Goal: Task Accomplishment & Management: Complete application form

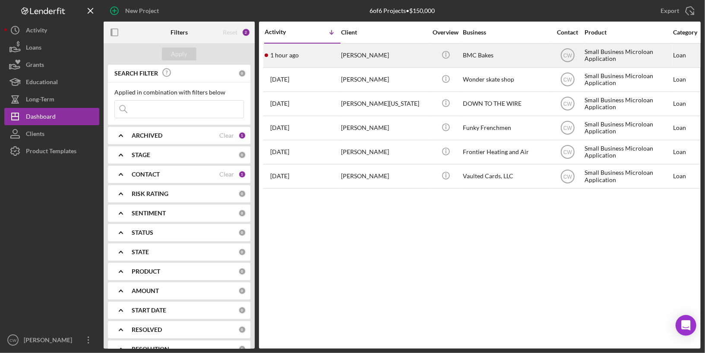
click at [322, 54] on div "1 hour ago [PERSON_NAME]" at bounding box center [303, 55] width 76 height 23
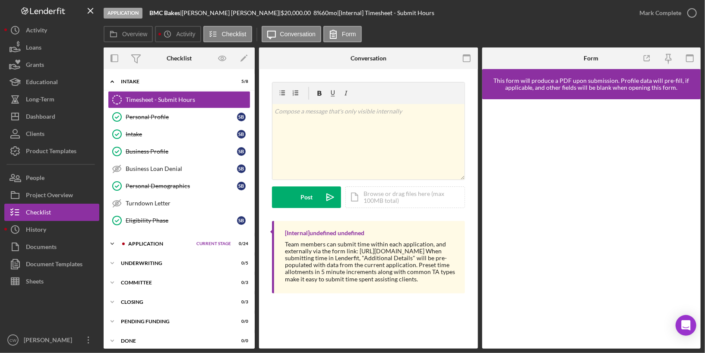
click at [201, 236] on div "Icon/Expander Application Current Stage 0 / 24 Set Stage" at bounding box center [179, 243] width 151 height 17
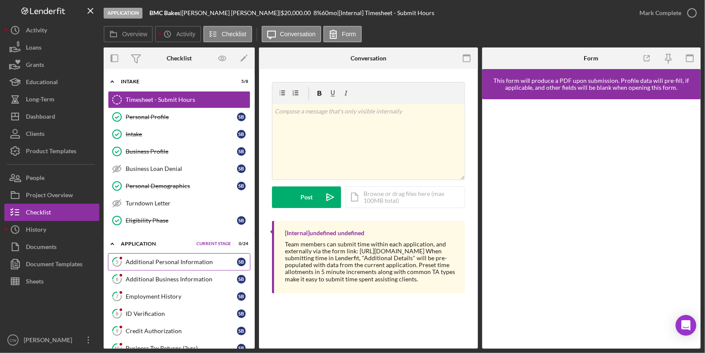
click at [201, 259] on div "Additional Personal Information" at bounding box center [181, 262] width 111 height 7
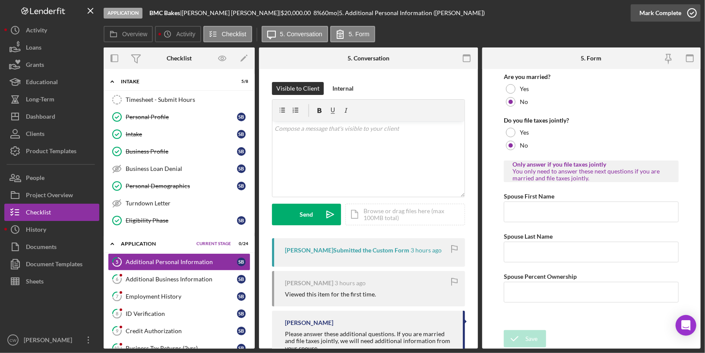
click at [691, 11] on icon "button" at bounding box center [692, 13] width 22 height 22
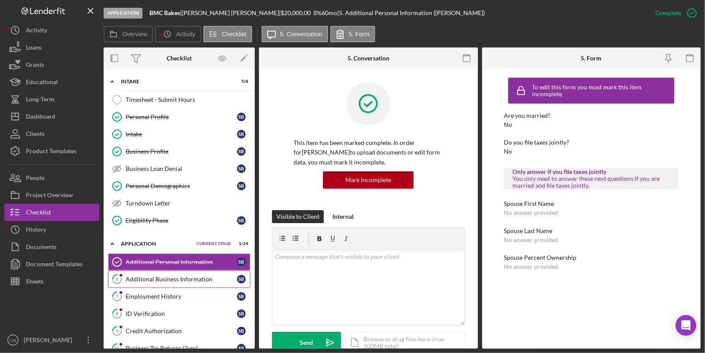
click at [196, 271] on link "6 Additional Business Information S B" at bounding box center [179, 279] width 142 height 17
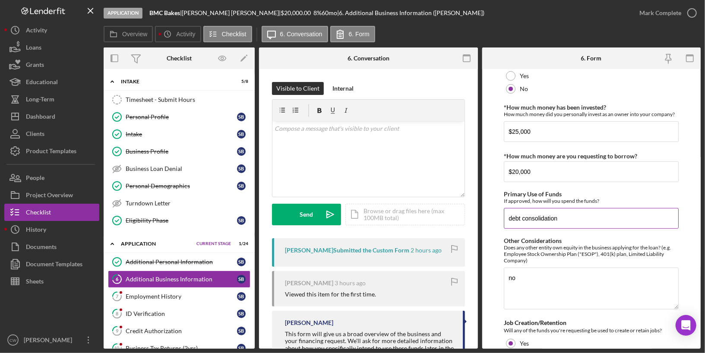
scroll to position [275, 0]
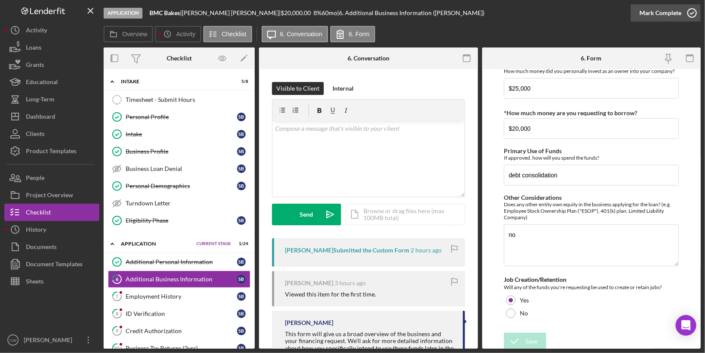
click at [690, 16] on icon "button" at bounding box center [692, 13] width 22 height 22
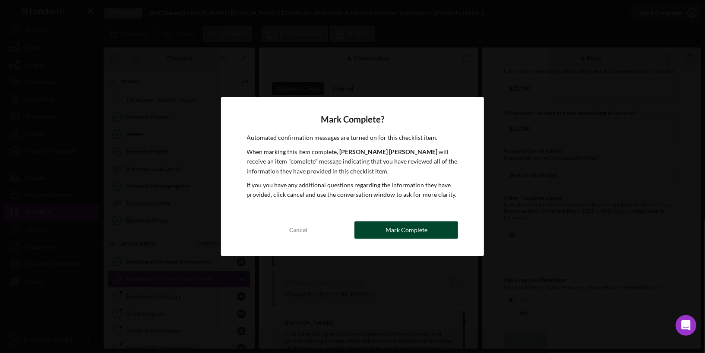
click at [419, 229] on div "Mark Complete" at bounding box center [406, 229] width 42 height 17
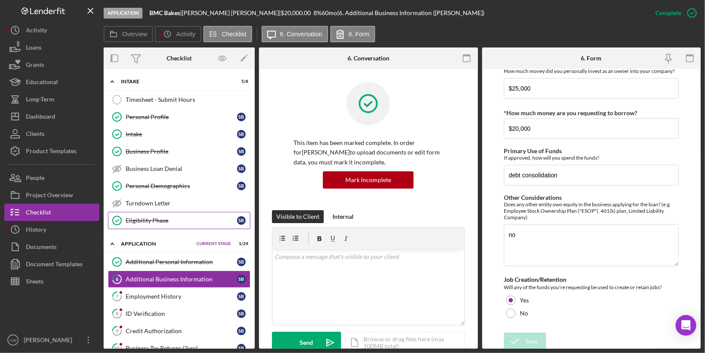
scroll to position [102, 0]
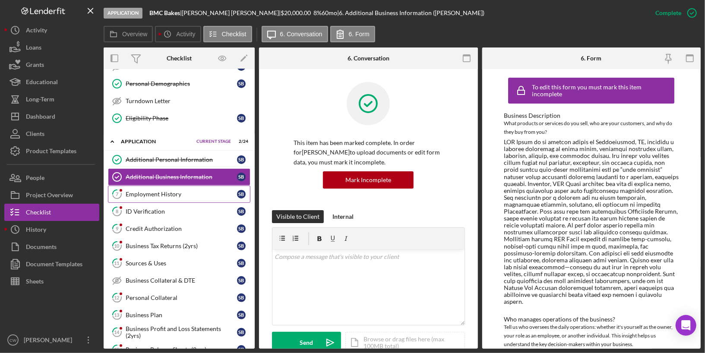
click at [173, 191] on div "Employment History" at bounding box center [181, 194] width 111 height 7
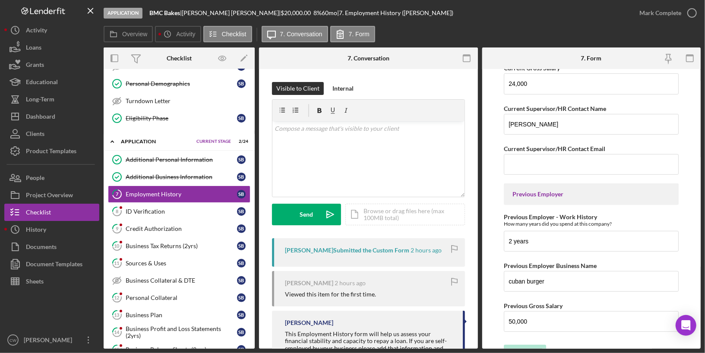
scroll to position [219, 0]
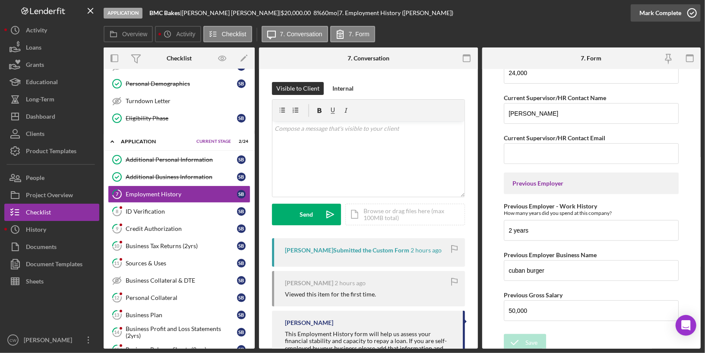
click at [691, 13] on icon "button" at bounding box center [692, 13] width 22 height 22
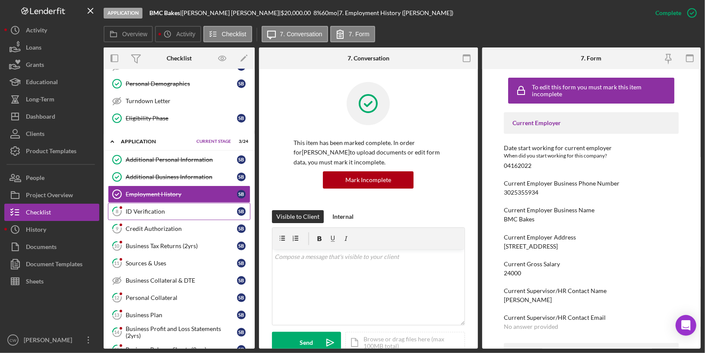
click at [189, 211] on link "8 ID Verification S B" at bounding box center [179, 211] width 142 height 17
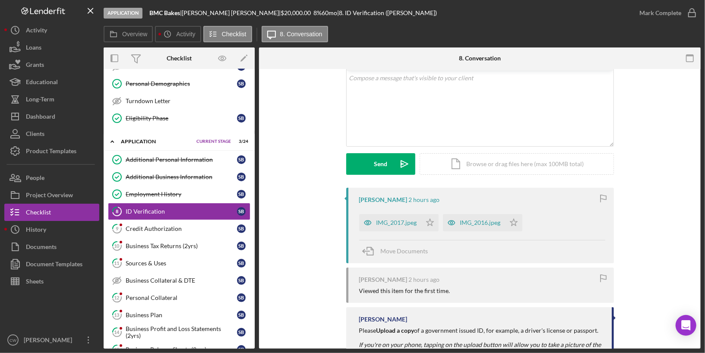
scroll to position [112, 0]
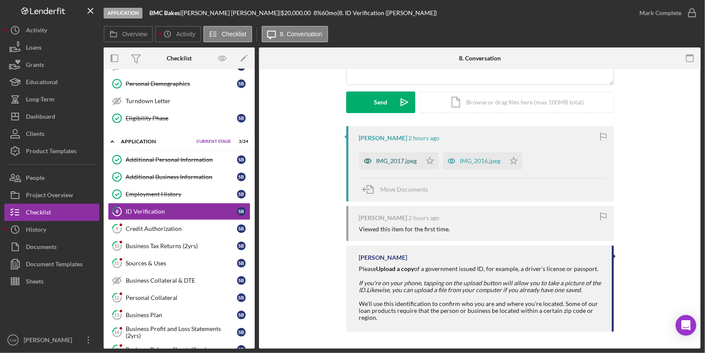
click at [398, 160] on div "IMG_2017.jpeg" at bounding box center [396, 161] width 41 height 7
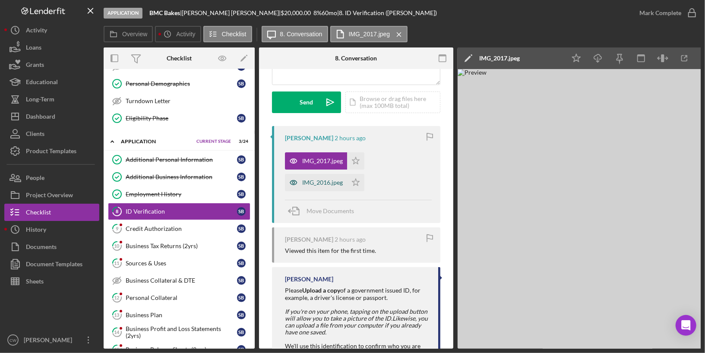
click at [314, 183] on div "IMG_2016.jpeg" at bounding box center [322, 182] width 41 height 7
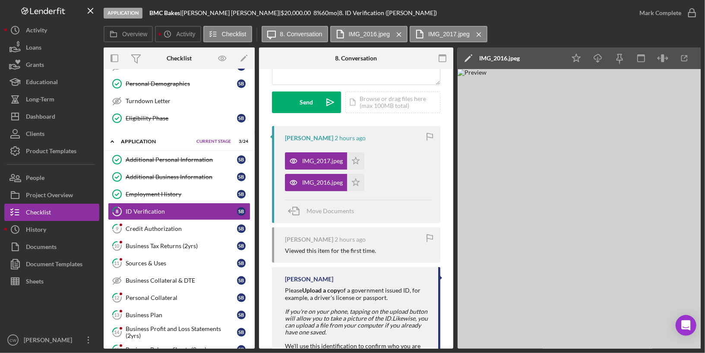
scroll to position [0, 6]
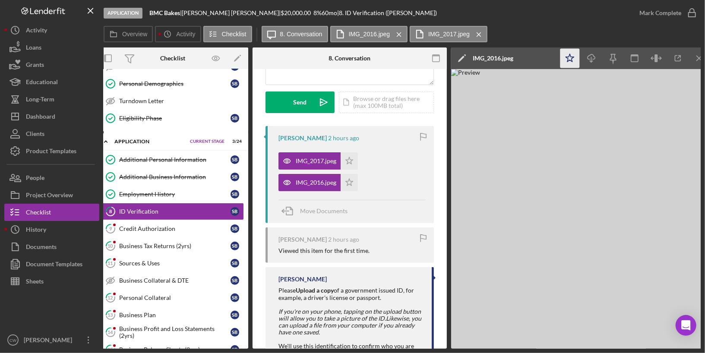
click at [569, 54] on polygon "button" at bounding box center [570, 58] width 8 height 8
click at [659, 13] on div "Mark Complete" at bounding box center [660, 12] width 42 height 17
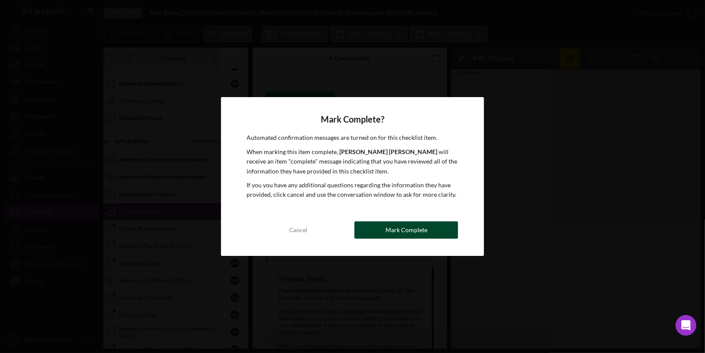
click at [416, 236] on div "Mark Complete" at bounding box center [406, 229] width 42 height 17
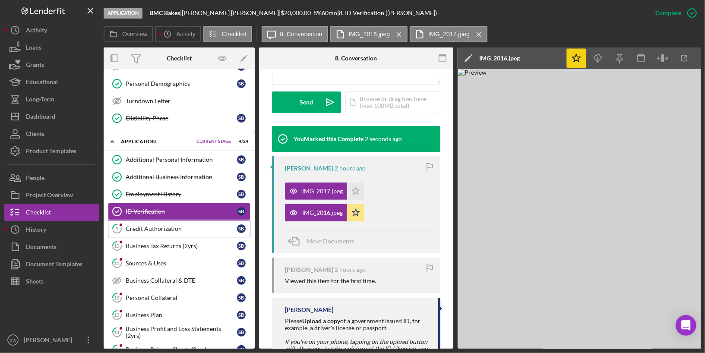
click at [186, 227] on link "9 Credit Authorization S B" at bounding box center [179, 228] width 142 height 17
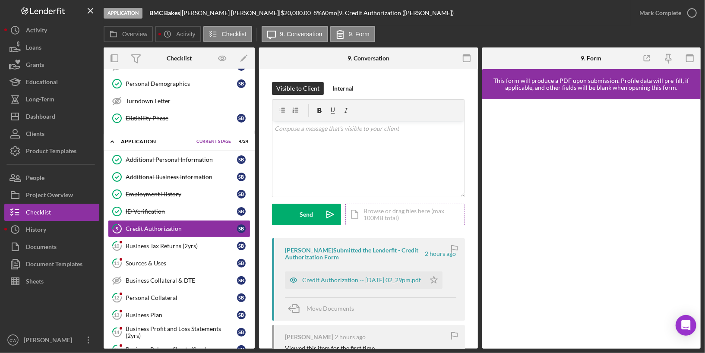
scroll to position [6, 0]
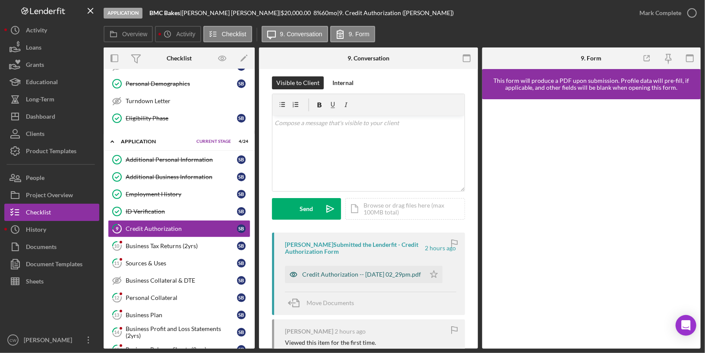
click at [328, 271] on div "Credit Authorization -- [DATE] 02_29pm.pdf" at bounding box center [361, 274] width 119 height 7
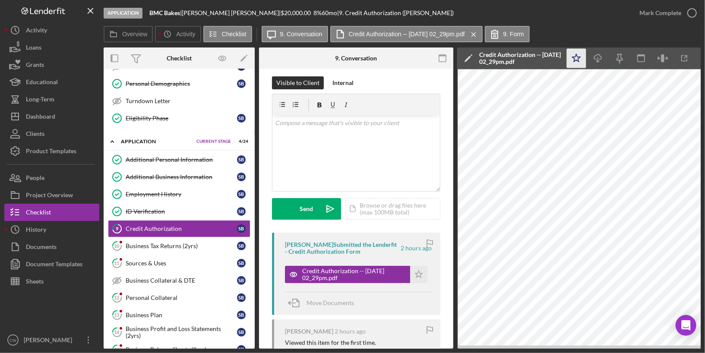
click at [574, 57] on icon "Icon/Star" at bounding box center [576, 58] width 19 height 19
click at [689, 13] on icon "button" at bounding box center [692, 13] width 22 height 22
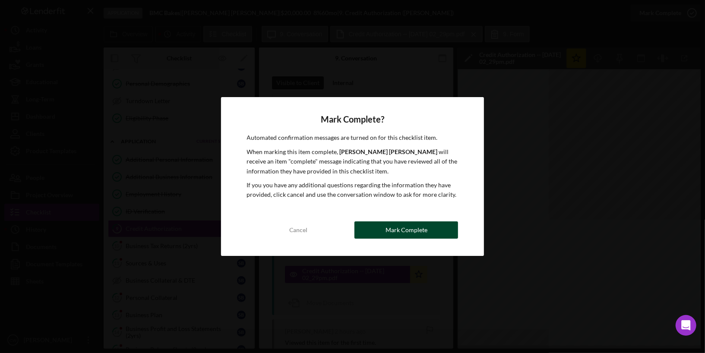
click at [387, 226] on div "Mark Complete" at bounding box center [406, 229] width 42 height 17
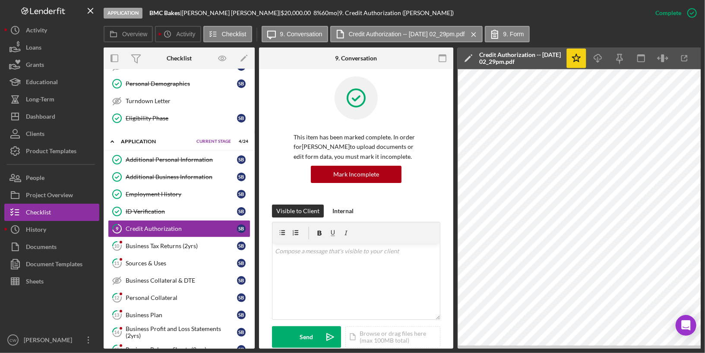
scroll to position [134, 0]
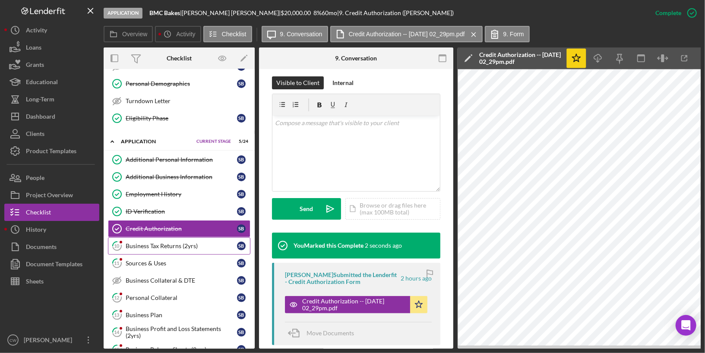
click at [183, 248] on link "10 Business Tax Returns (2yrs) S B" at bounding box center [179, 245] width 142 height 17
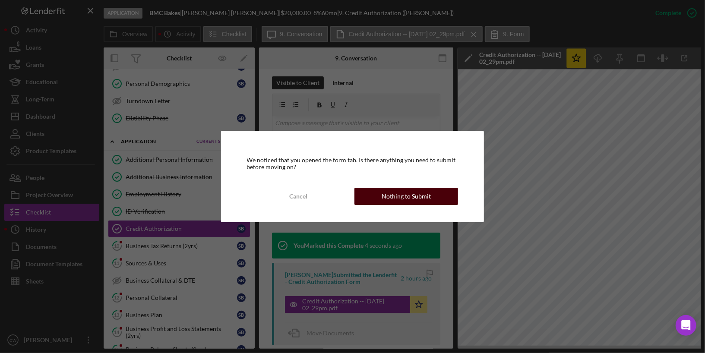
click at [425, 196] on div "Nothing to Submit" at bounding box center [406, 196] width 49 height 17
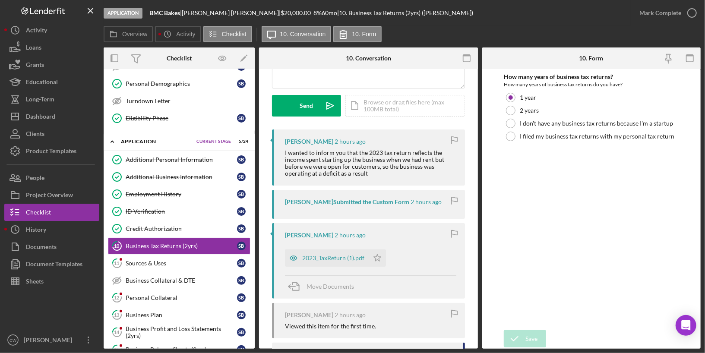
scroll to position [110, 0]
click at [467, 207] on div "Visible to Client Internal Request Docs v Color teal Color pink Remove color Ad…" at bounding box center [368, 232] width 219 height 547
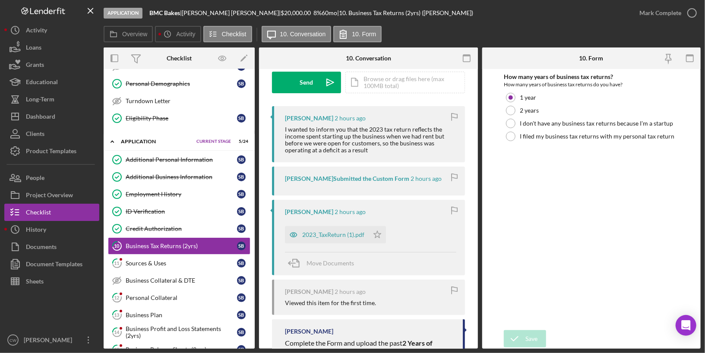
scroll to position [164, 0]
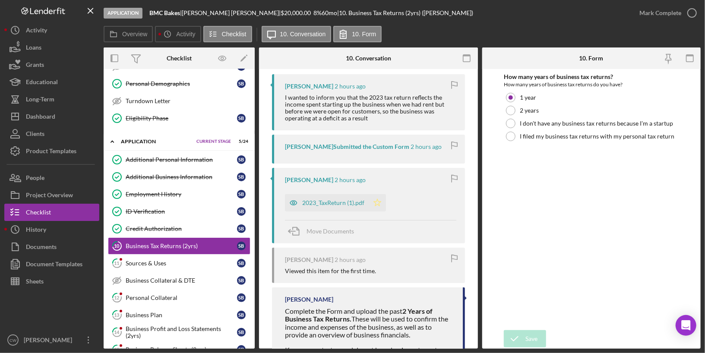
click at [373, 203] on icon "Icon/Star" at bounding box center [377, 202] width 17 height 17
click at [692, 14] on icon "button" at bounding box center [692, 13] width 22 height 22
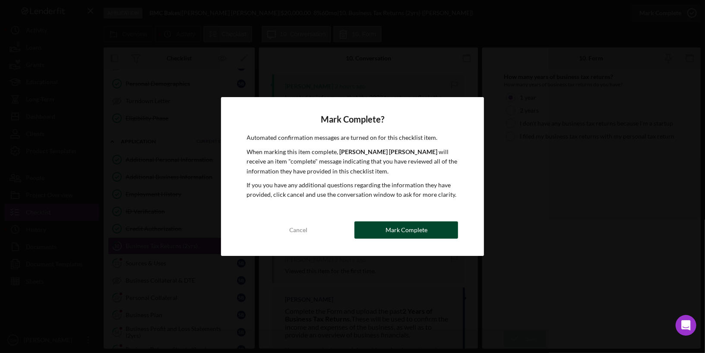
click at [408, 230] on div "Mark Complete" at bounding box center [406, 229] width 42 height 17
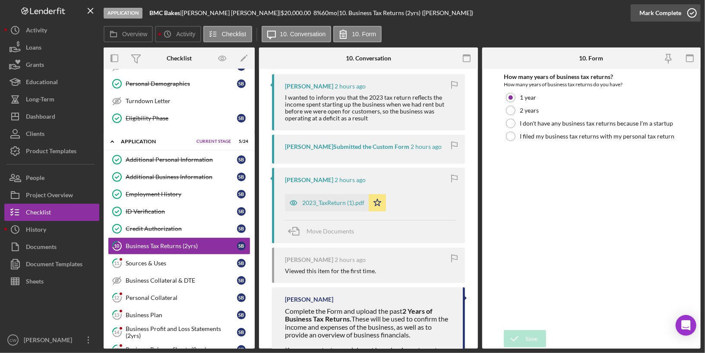
scroll to position [292, 0]
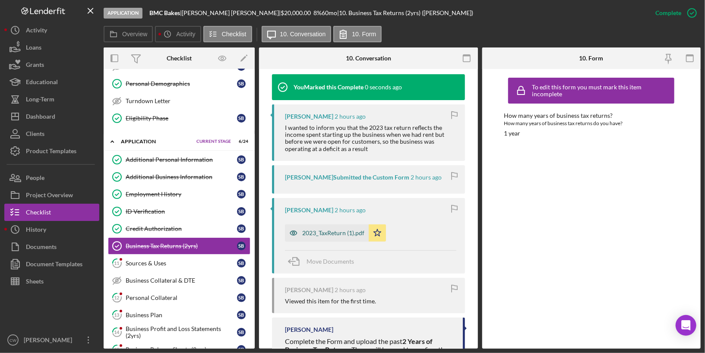
click at [338, 233] on div "2023_TaxReturn (1).pdf" at bounding box center [333, 233] width 62 height 7
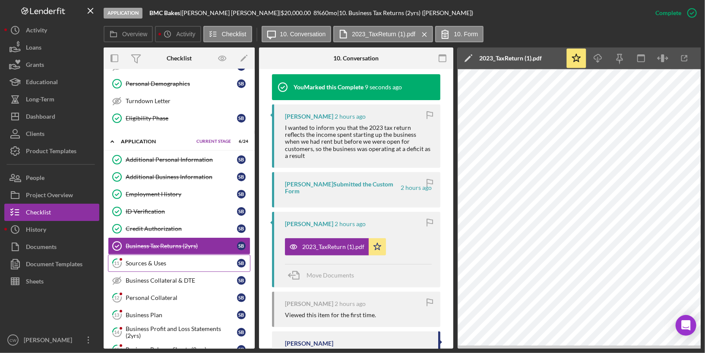
click at [165, 260] on div "Sources & Uses" at bounding box center [181, 263] width 111 height 7
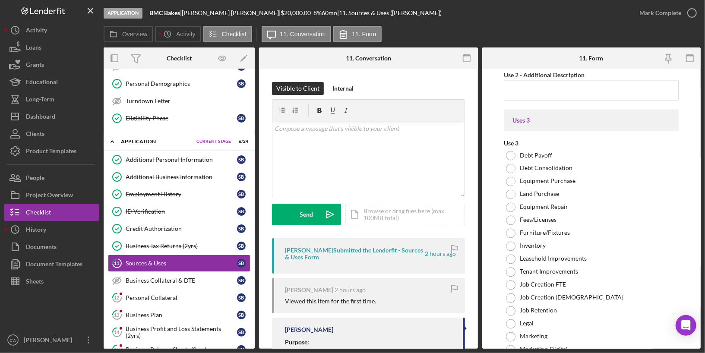
scroll to position [1253, 0]
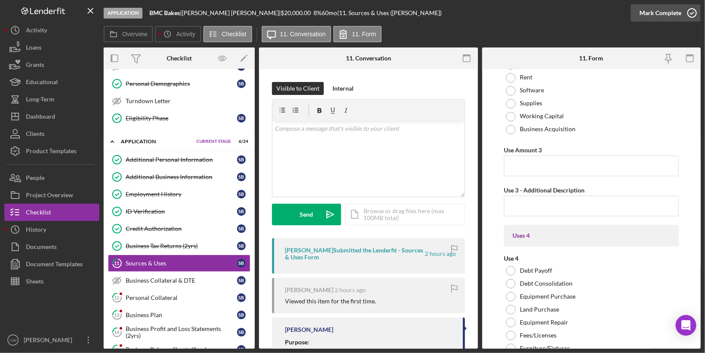
click at [692, 9] on icon "button" at bounding box center [692, 13] width 22 height 22
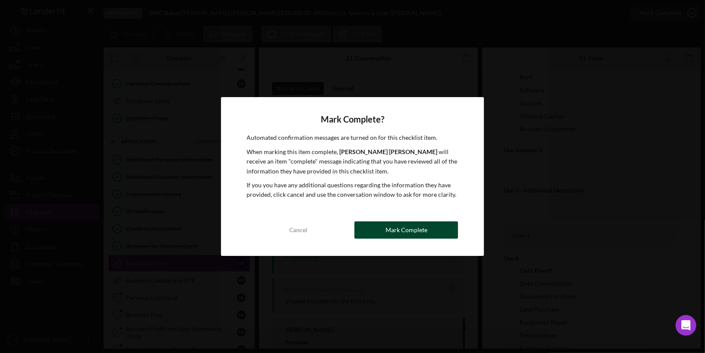
click at [430, 235] on button "Mark Complete" at bounding box center [406, 229] width 104 height 17
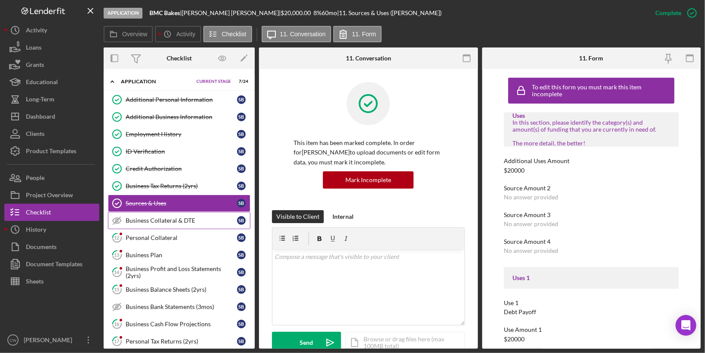
scroll to position [166, 0]
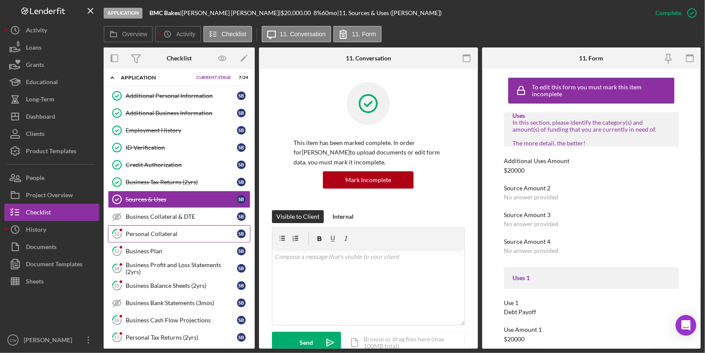
click at [164, 230] on div "Personal Collateral" at bounding box center [181, 233] width 111 height 7
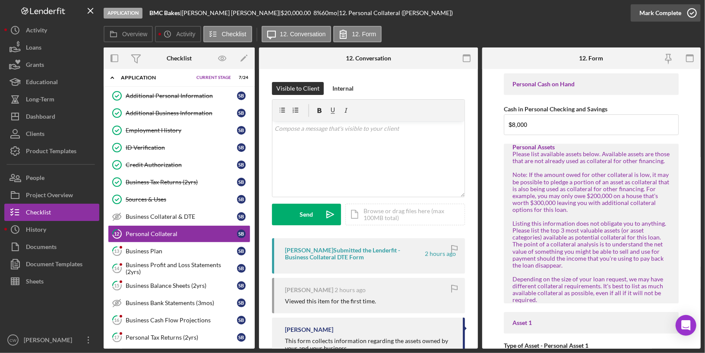
click at [691, 14] on icon "button" at bounding box center [692, 13] width 22 height 22
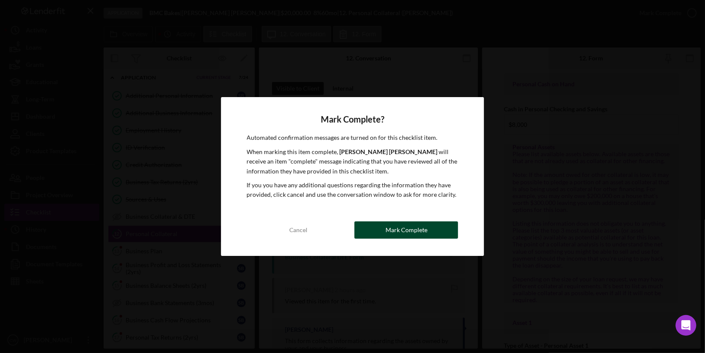
click at [420, 231] on div "Mark Complete" at bounding box center [406, 229] width 42 height 17
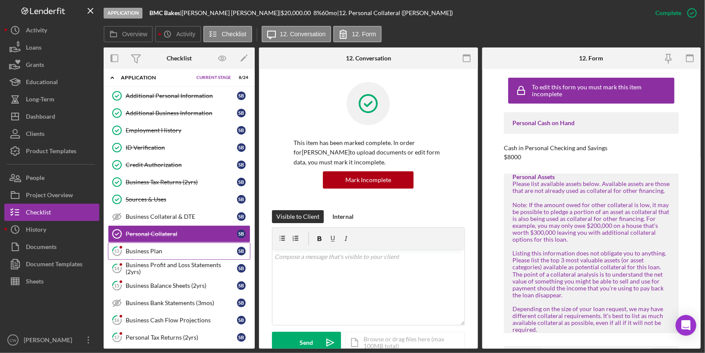
click at [199, 248] on div "Business Plan" at bounding box center [181, 251] width 111 height 7
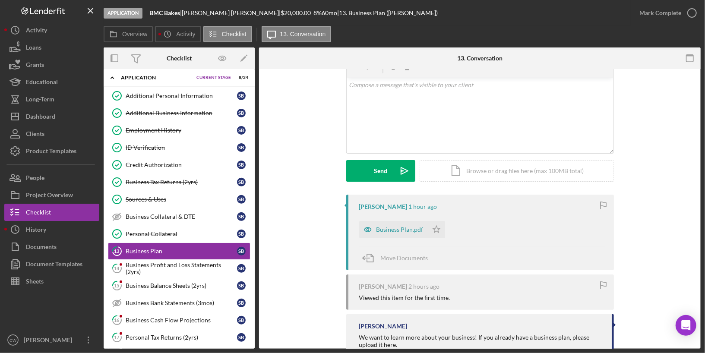
scroll to position [94, 0]
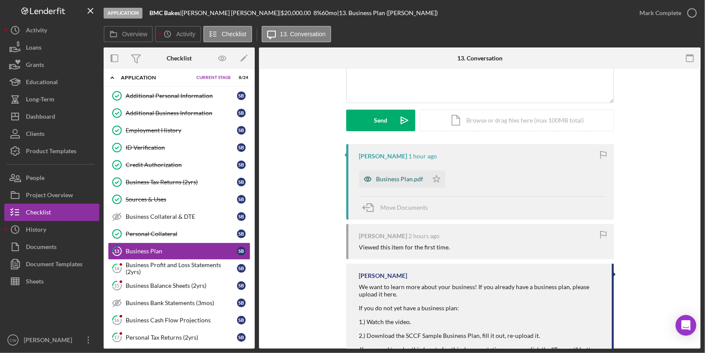
click at [399, 177] on div "Business Plan.pdf" at bounding box center [399, 179] width 47 height 7
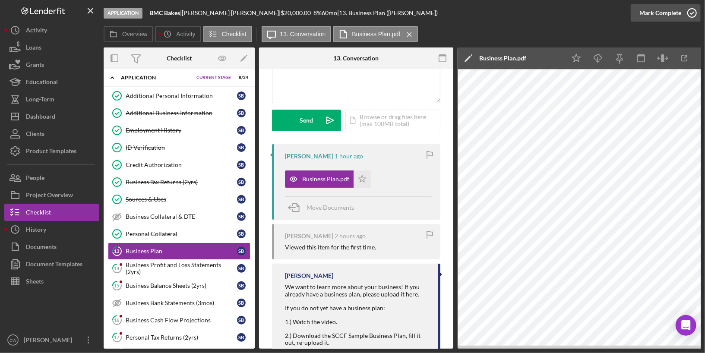
click at [694, 14] on icon "button" at bounding box center [692, 13] width 22 height 22
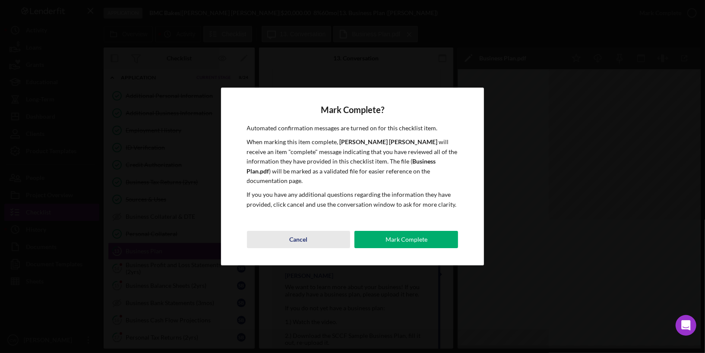
click at [290, 233] on div "Cancel" at bounding box center [299, 239] width 18 height 17
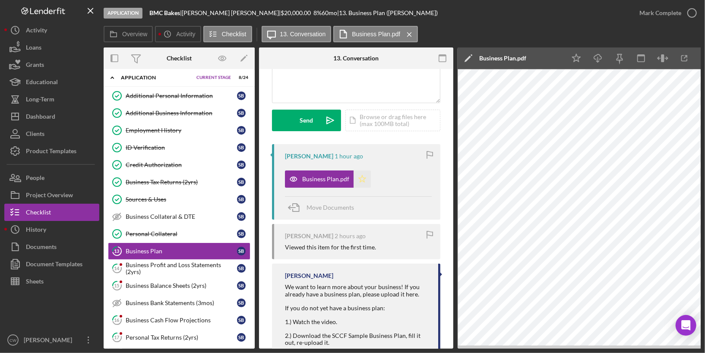
click at [362, 180] on polygon "button" at bounding box center [362, 178] width 7 height 7
click at [692, 18] on icon "button" at bounding box center [692, 13] width 22 height 22
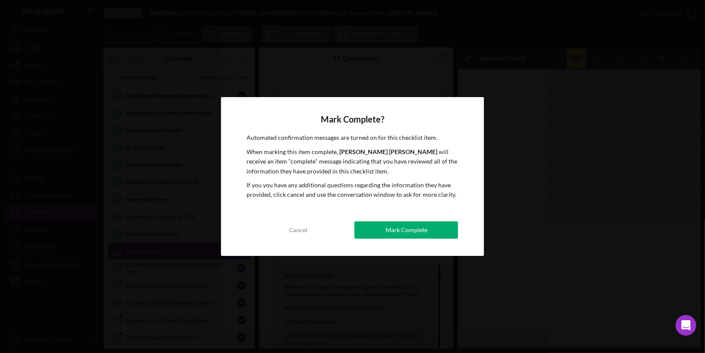
click at [442, 240] on div "Mark Complete? Automated confirmation messages are turned on for this checklist…" at bounding box center [352, 176] width 263 height 158
click at [442, 234] on button "Mark Complete" at bounding box center [406, 229] width 104 height 17
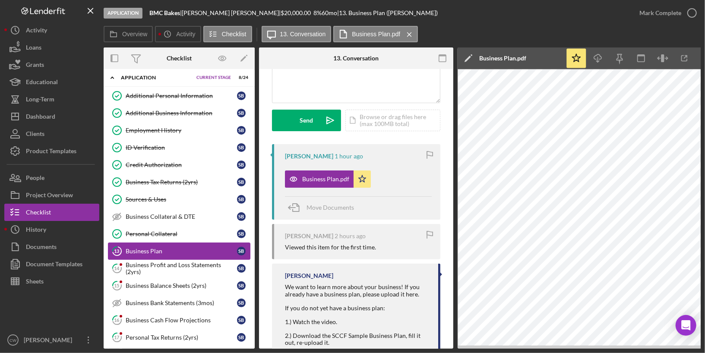
scroll to position [223, 0]
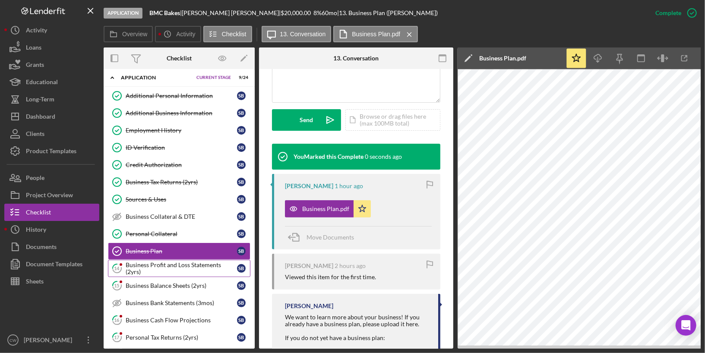
click at [156, 262] on div "Business Profit and Loss Statements (2yrs)" at bounding box center [181, 269] width 111 height 14
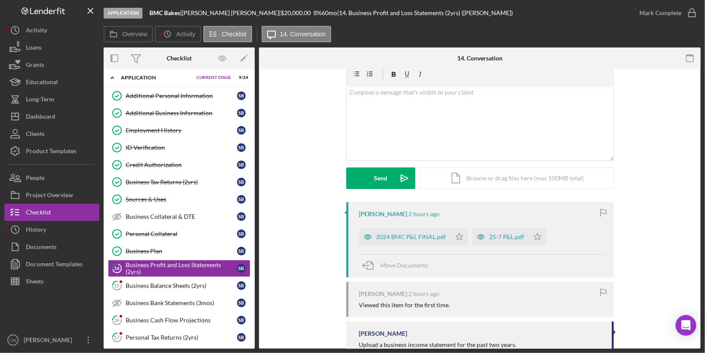
scroll to position [39, 0]
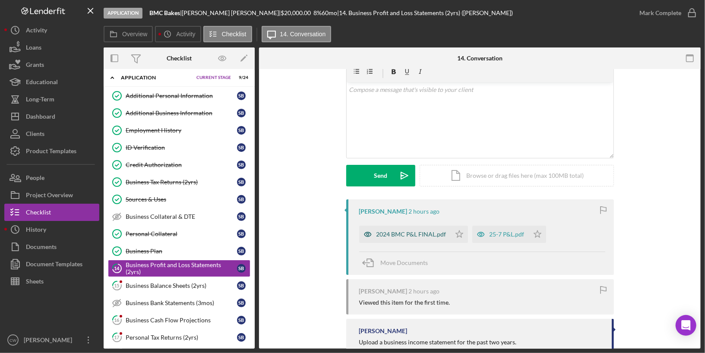
click at [428, 236] on div "2024 BMC P&L FINAL.pdf" at bounding box center [411, 234] width 70 height 7
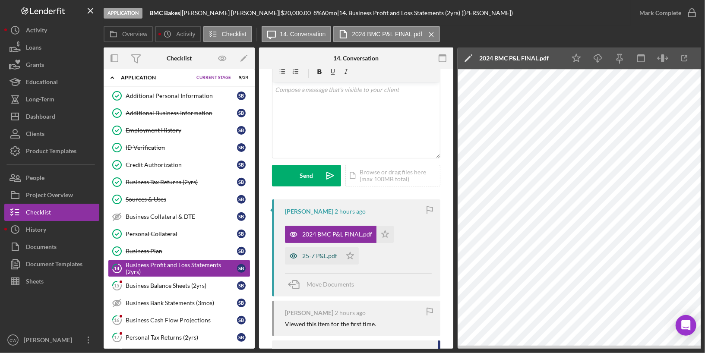
click at [322, 254] on div "25-7 P&L.pdf" at bounding box center [319, 255] width 35 height 7
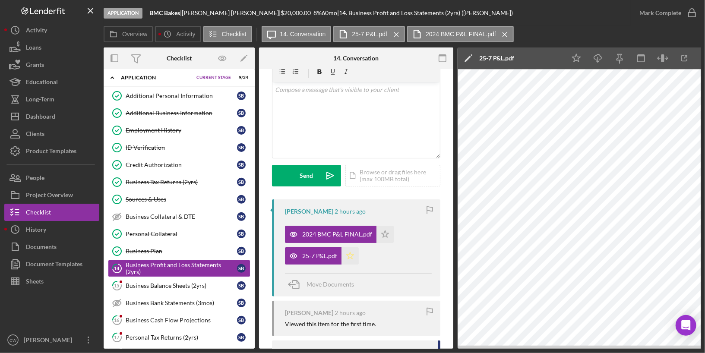
click at [353, 254] on icon "Icon/Star" at bounding box center [349, 255] width 17 height 17
click at [386, 233] on icon "Icon/Star" at bounding box center [384, 234] width 17 height 17
click at [690, 13] on icon "button" at bounding box center [692, 13] width 22 height 22
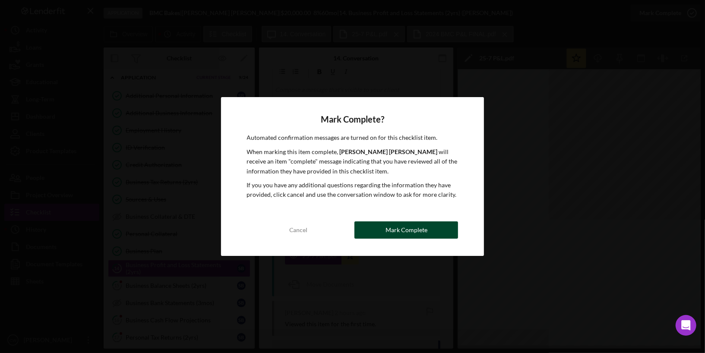
click at [400, 228] on div "Mark Complete" at bounding box center [406, 229] width 42 height 17
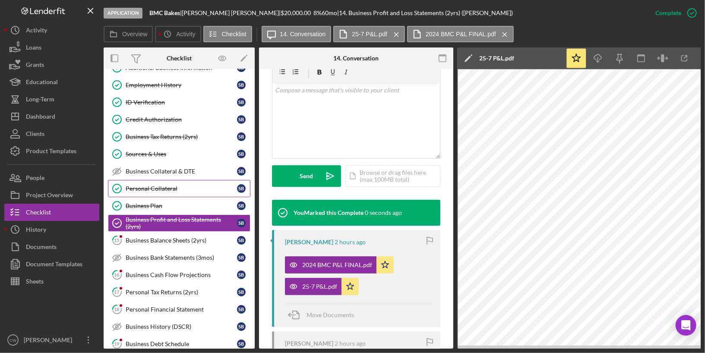
scroll to position [274, 0]
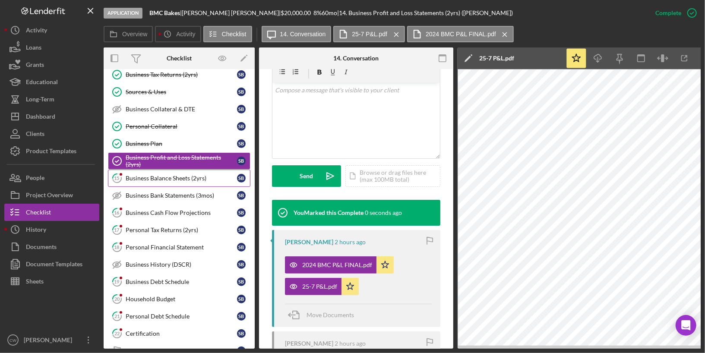
click at [199, 170] on link "15 Business Balance Sheets (2yrs) S B" at bounding box center [179, 178] width 142 height 17
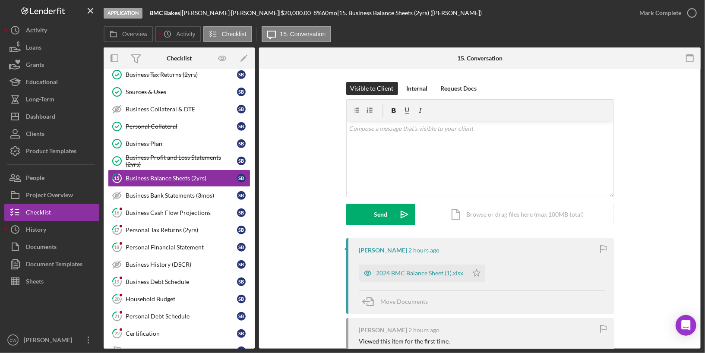
scroll to position [104, 0]
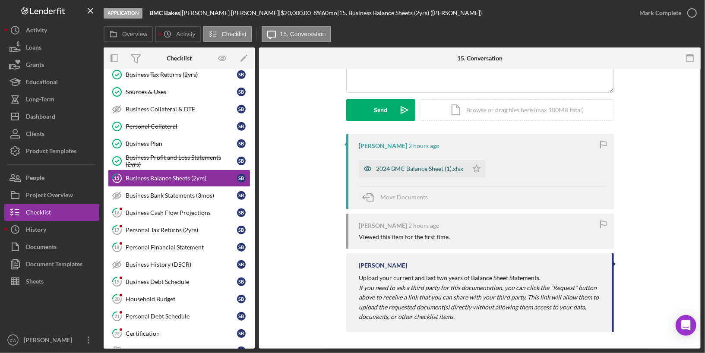
click at [436, 166] on div "2024 BMC Balance Sheet (1).xlsx" at bounding box center [419, 168] width 87 height 7
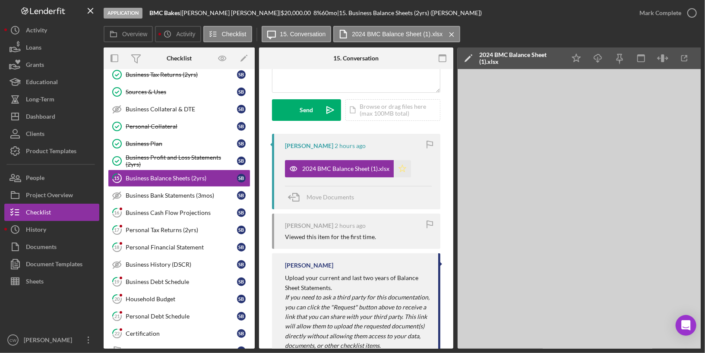
click at [402, 169] on icon "Icon/Star" at bounding box center [402, 168] width 17 height 17
click at [689, 9] on circle "button" at bounding box center [691, 13] width 9 height 9
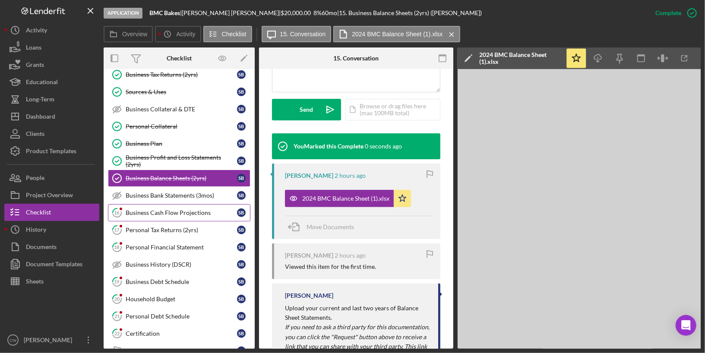
click at [179, 209] on div "Business Cash Flow Projections" at bounding box center [181, 212] width 111 height 7
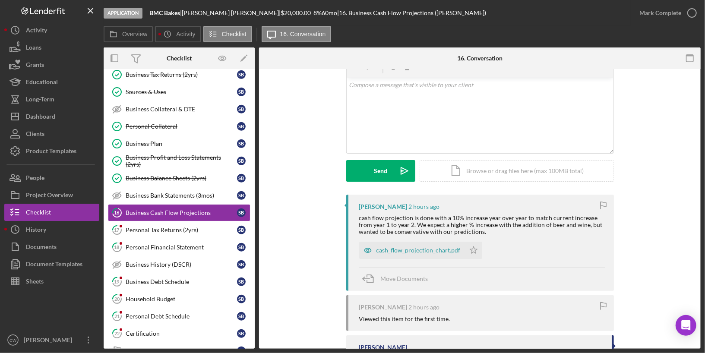
scroll to position [141, 0]
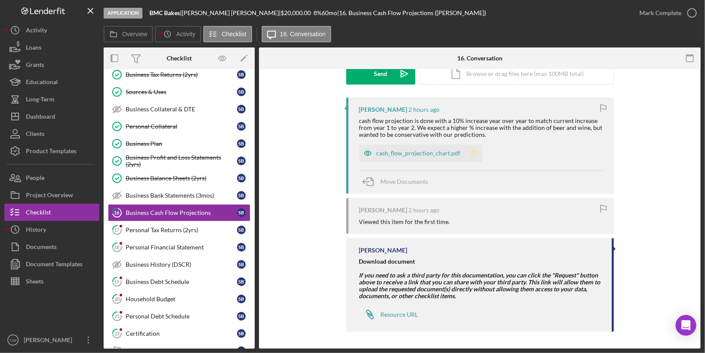
click at [470, 151] on icon "Icon/Star" at bounding box center [473, 153] width 17 height 17
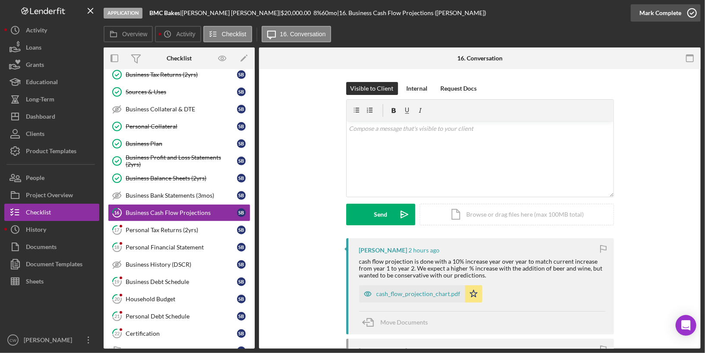
click at [692, 12] on icon "button" at bounding box center [692, 13] width 22 height 22
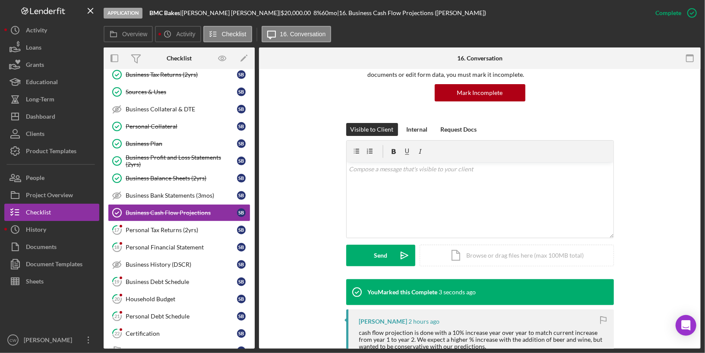
scroll to position [289, 0]
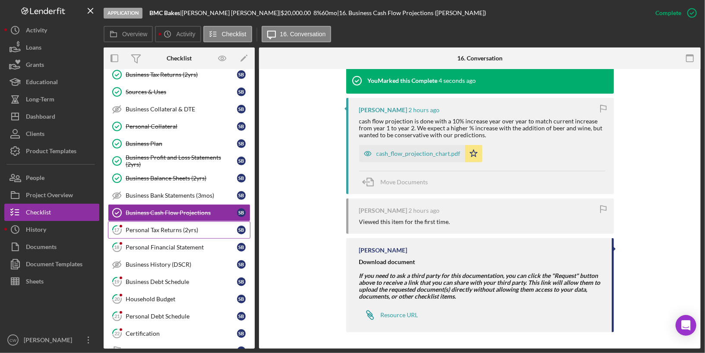
click at [192, 221] on link "17 Personal Tax Returns (2yrs) S B" at bounding box center [179, 229] width 142 height 17
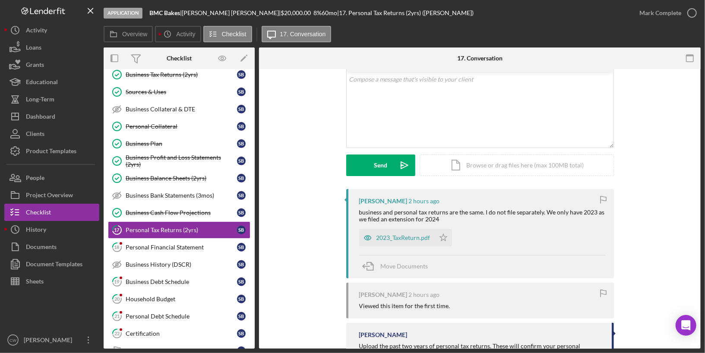
scroll to position [100, 0]
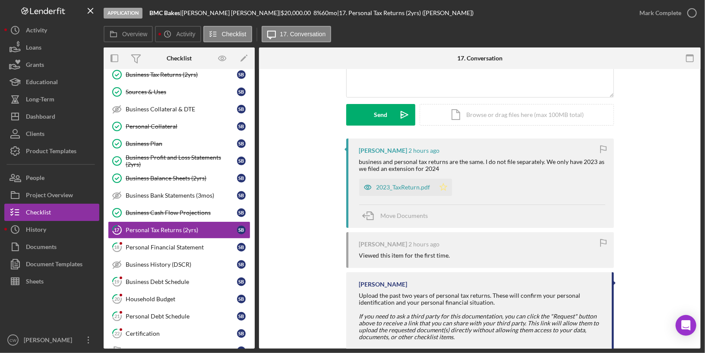
click at [445, 188] on icon "Icon/Star" at bounding box center [443, 187] width 17 height 17
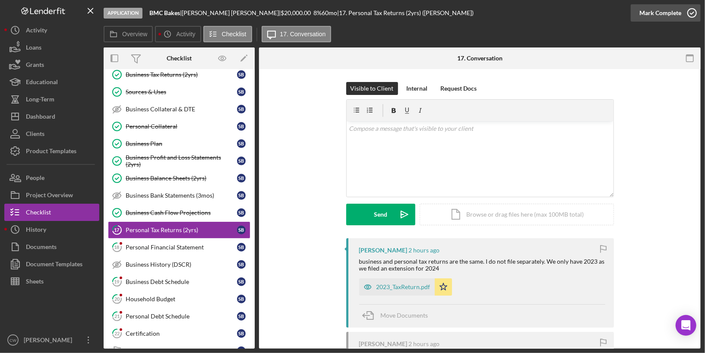
click at [693, 10] on icon "button" at bounding box center [692, 13] width 22 height 22
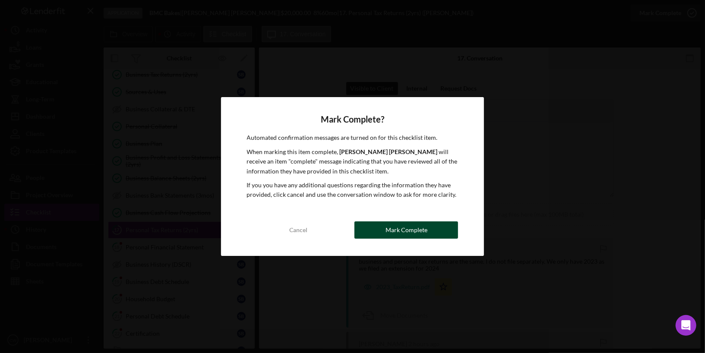
click at [413, 224] on div "Mark Complete" at bounding box center [406, 229] width 42 height 17
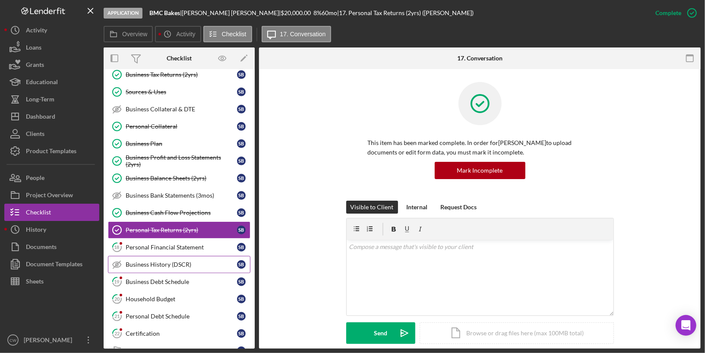
click at [185, 256] on link "Business History (DSCR) Business History (DSCR) S B" at bounding box center [179, 264] width 142 height 17
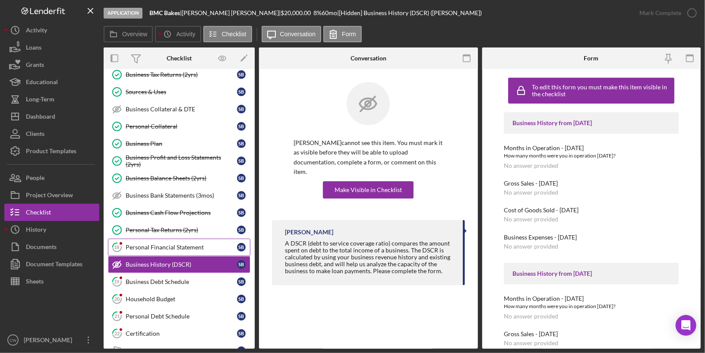
click at [189, 244] on div "Personal Financial Statement" at bounding box center [181, 247] width 111 height 7
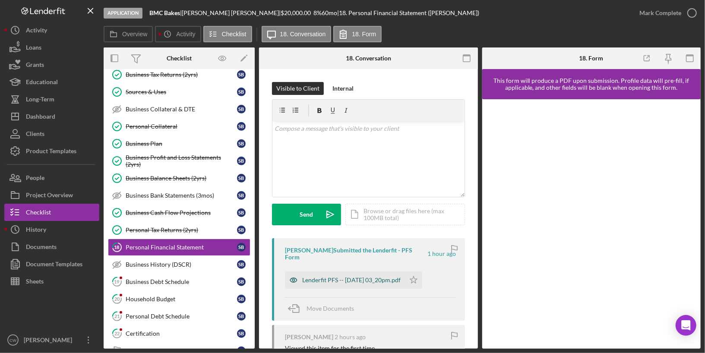
click at [377, 280] on div "Lenderfit PFS -- [DATE] 03_20pm.pdf" at bounding box center [351, 280] width 98 height 7
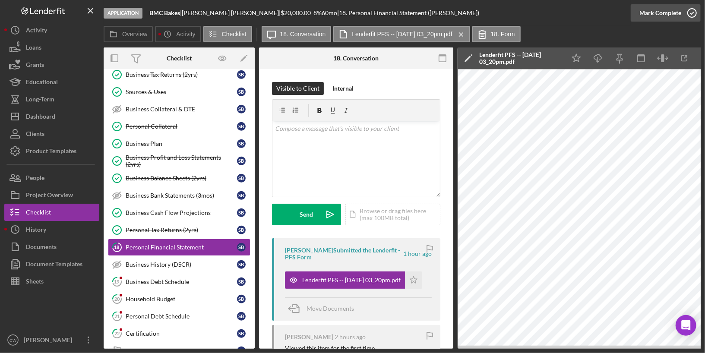
click at [693, 13] on icon "button" at bounding box center [692, 13] width 22 height 22
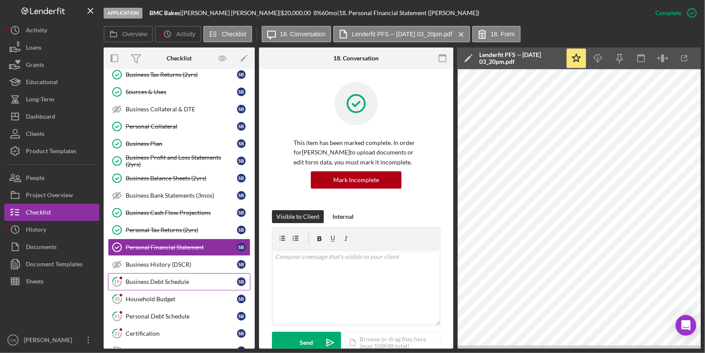
click at [189, 278] on div "Business Debt Schedule" at bounding box center [181, 281] width 111 height 7
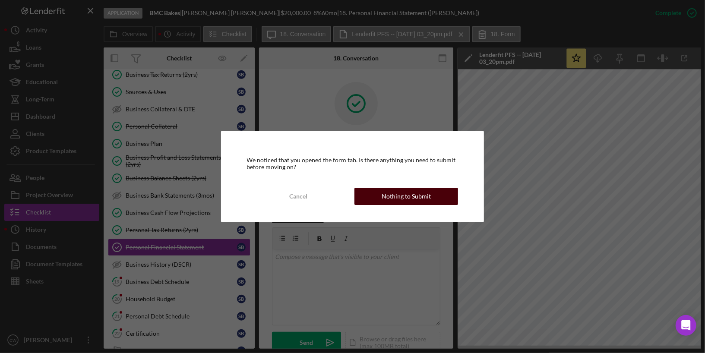
click at [376, 192] on button "Nothing to Submit" at bounding box center [406, 196] width 104 height 17
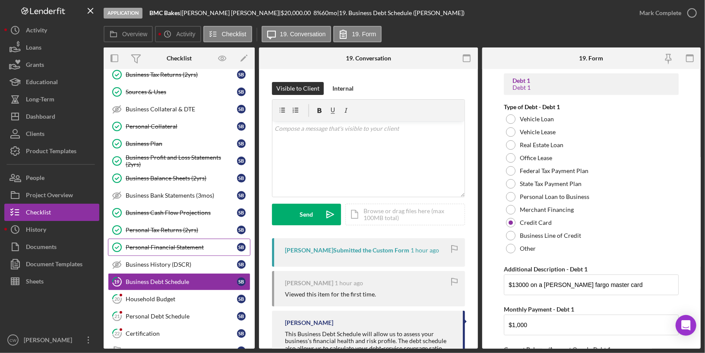
click at [203, 244] on div "Personal Financial Statement" at bounding box center [181, 247] width 111 height 7
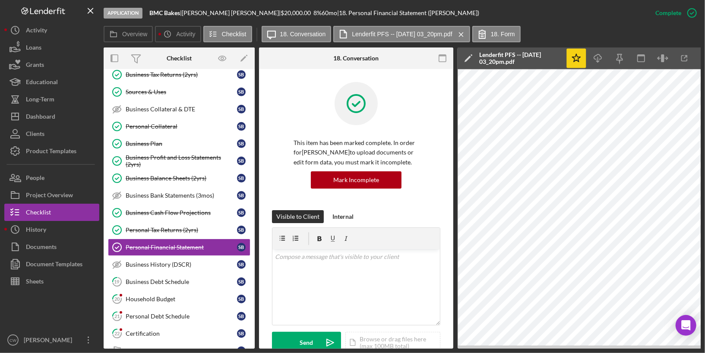
click at [578, 58] on polygon "button" at bounding box center [576, 58] width 8 height 8
click at [583, 60] on icon "Icon/Star" at bounding box center [576, 58] width 19 height 19
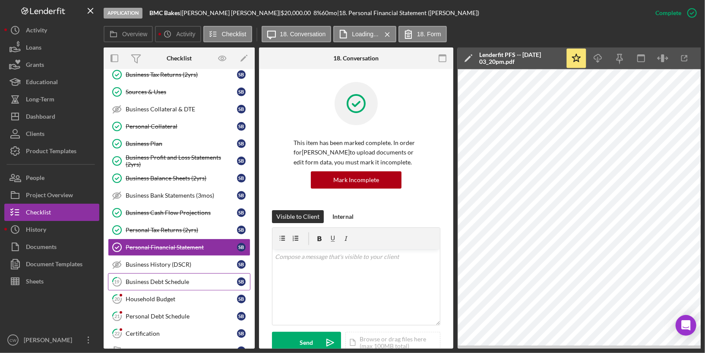
click at [192, 278] on div "Business Debt Schedule" at bounding box center [181, 281] width 111 height 7
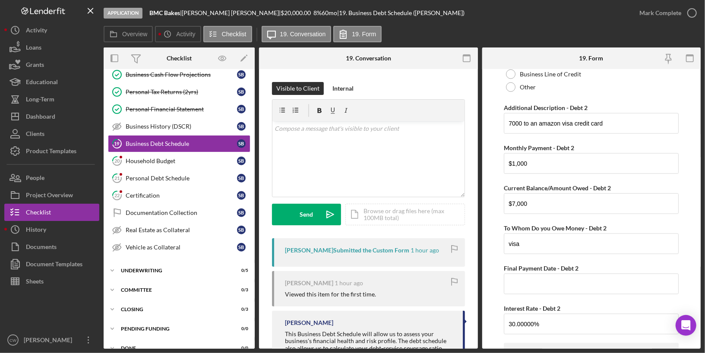
scroll to position [572, 0]
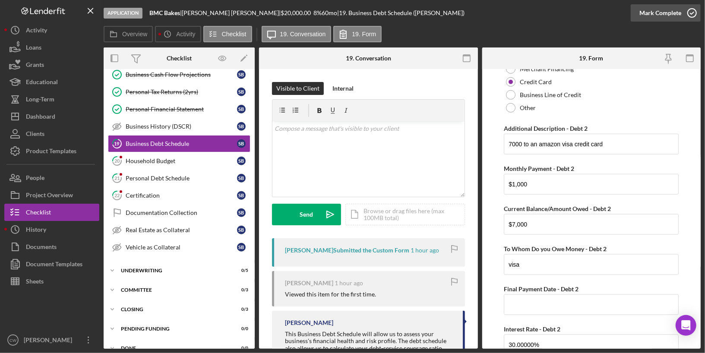
click at [689, 10] on icon "button" at bounding box center [692, 13] width 22 height 22
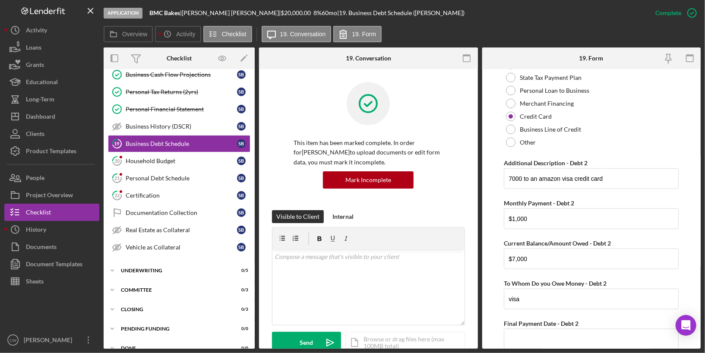
scroll to position [607, 0]
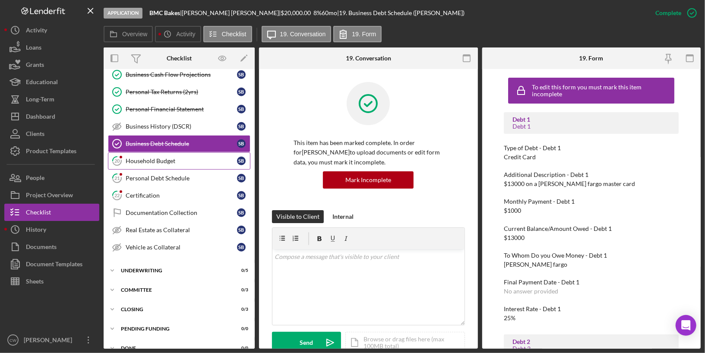
click at [188, 154] on link "20 Household Budget S B" at bounding box center [179, 160] width 142 height 17
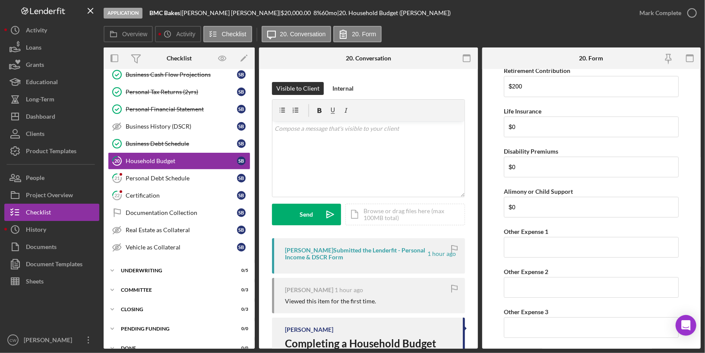
scroll to position [2157, 0]
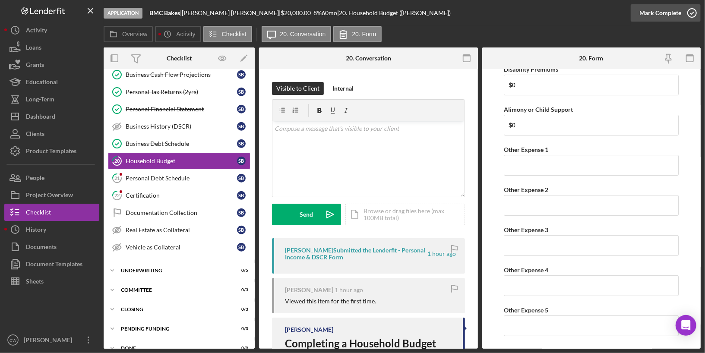
click at [689, 9] on icon "button" at bounding box center [692, 13] width 22 height 22
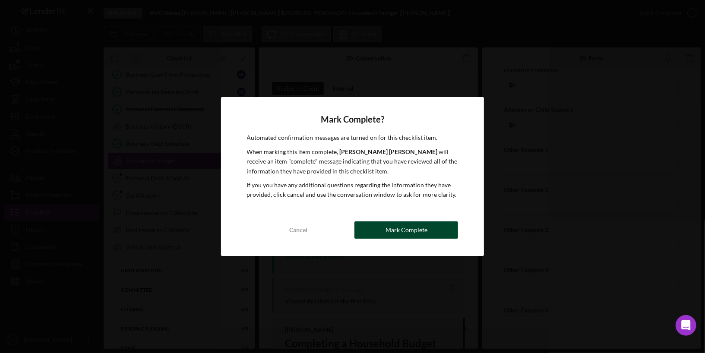
click at [361, 224] on button "Mark Complete" at bounding box center [406, 229] width 104 height 17
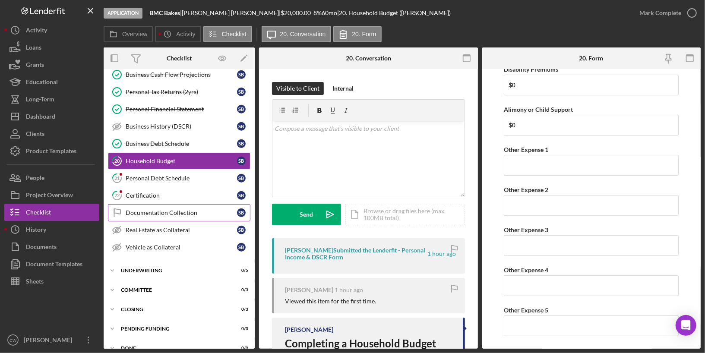
scroll to position [2191, 0]
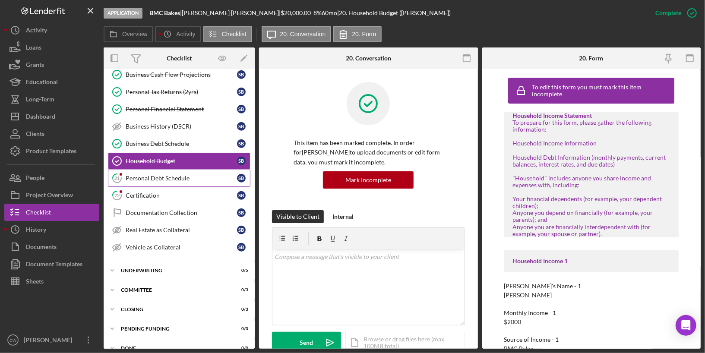
click at [196, 175] on div "Personal Debt Schedule" at bounding box center [181, 178] width 111 height 7
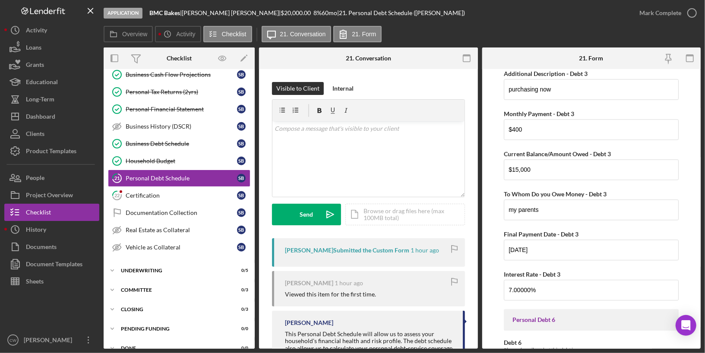
scroll to position [1219, 0]
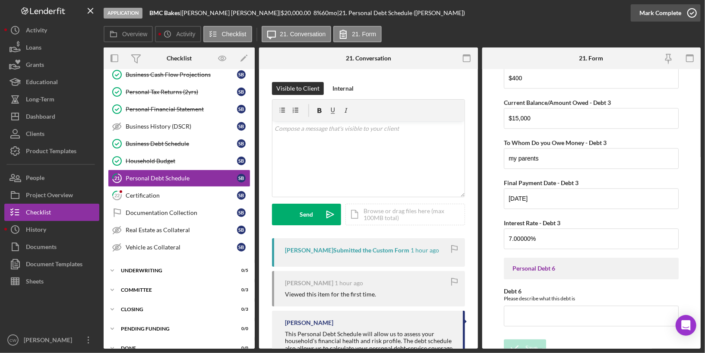
click at [692, 15] on icon "button" at bounding box center [692, 13] width 22 height 22
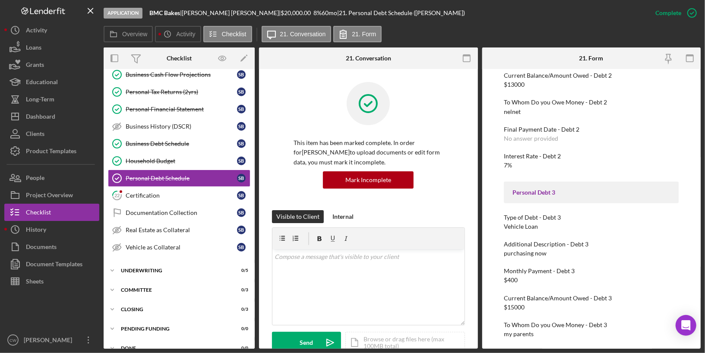
scroll to position [555, 0]
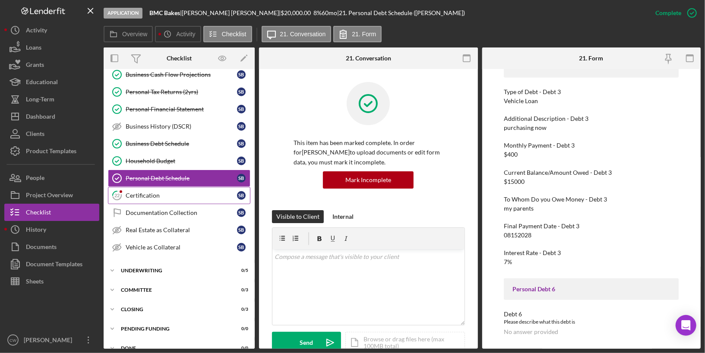
click at [169, 192] on div "Certification" at bounding box center [181, 195] width 111 height 7
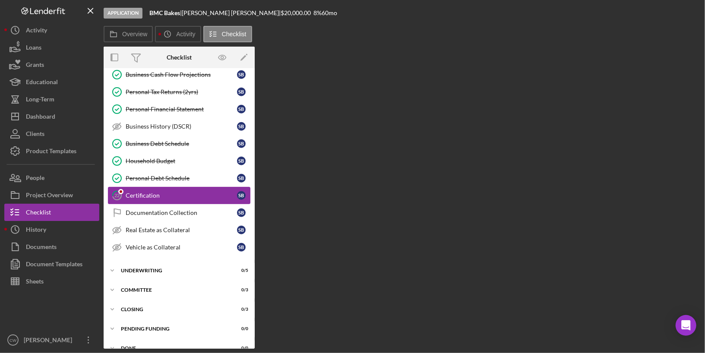
scroll to position [412, 0]
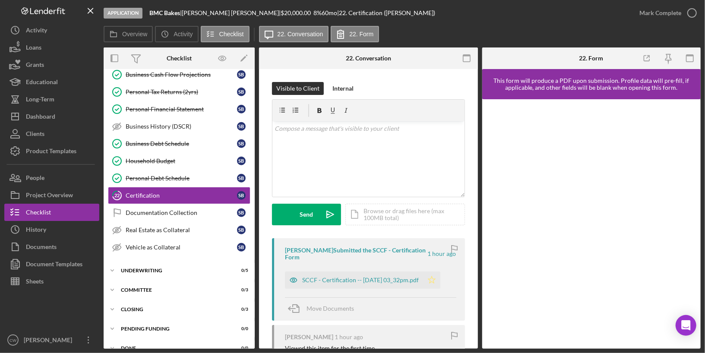
click at [438, 277] on icon "Icon/Star" at bounding box center [431, 279] width 17 height 17
click at [692, 14] on icon "button" at bounding box center [692, 13] width 22 height 22
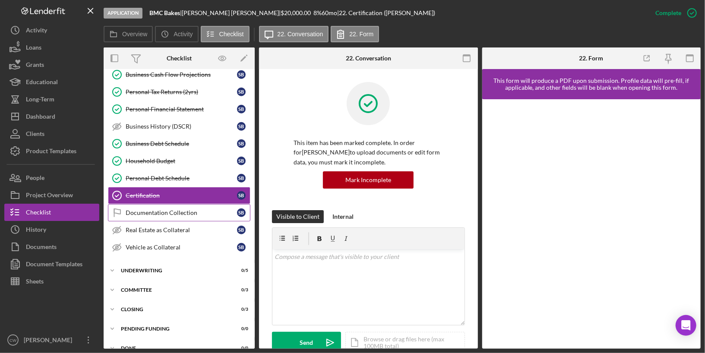
click at [197, 204] on link "Documentation Collection Documentation Collection S B" at bounding box center [179, 212] width 142 height 17
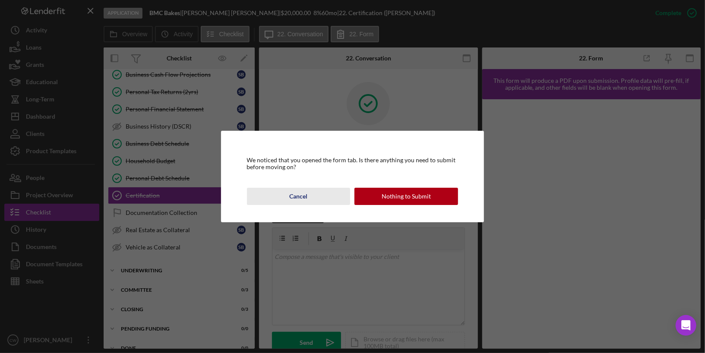
click at [304, 199] on div "Cancel" at bounding box center [299, 196] width 18 height 17
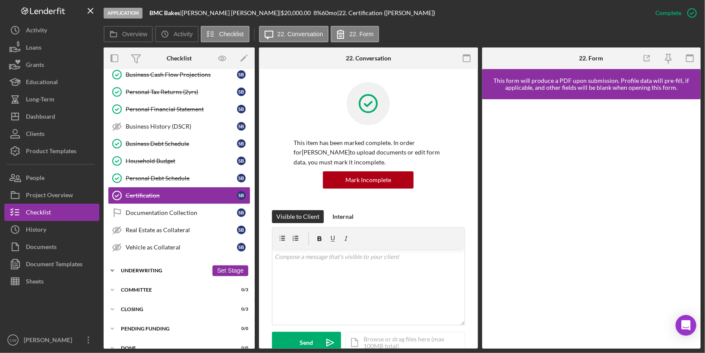
click at [169, 268] on div "Underwriting" at bounding box center [164, 270] width 87 height 5
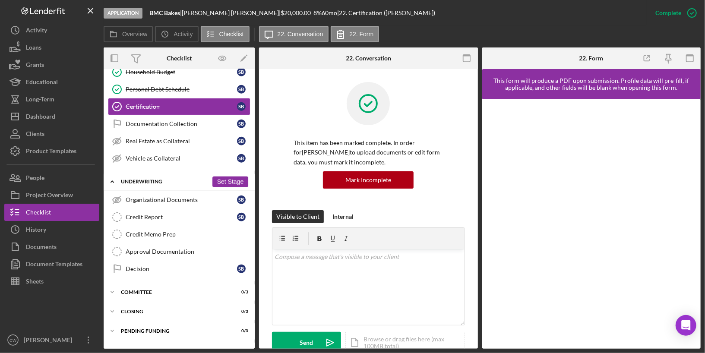
scroll to position [0, 0]
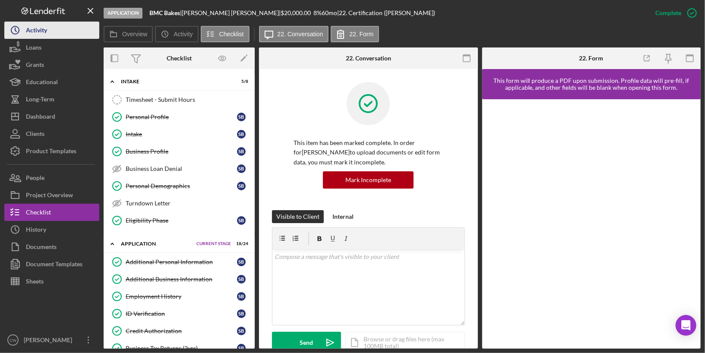
click at [48, 37] on button "Icon/History Activity" at bounding box center [51, 30] width 95 height 17
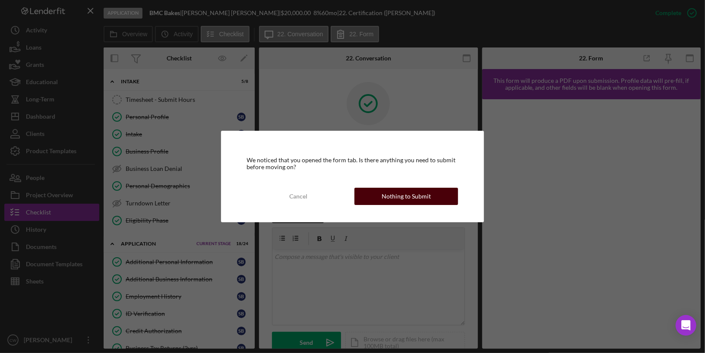
click at [401, 199] on div "Nothing to Submit" at bounding box center [406, 196] width 49 height 17
